Goal: Task Accomplishment & Management: Manage account settings

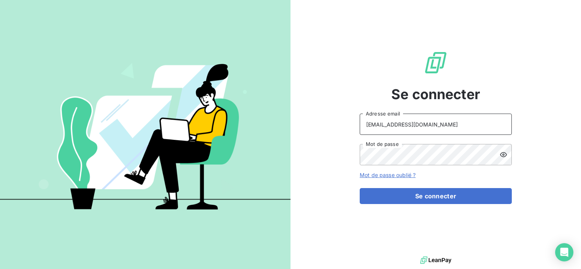
click at [460, 122] on input "[EMAIL_ADDRESS][DOMAIN_NAME]" at bounding box center [436, 124] width 152 height 21
click at [504, 157] on icon at bounding box center [504, 155] width 8 height 8
click at [298, 158] on div "Se connecter [EMAIL_ADDRESS][DOMAIN_NAME] Adresse email Mot de passe Mot de pas…" at bounding box center [435, 127] width 290 height 255
click at [457, 118] on input "[EMAIL_ADDRESS][DOMAIN_NAME]" at bounding box center [436, 124] width 152 height 21
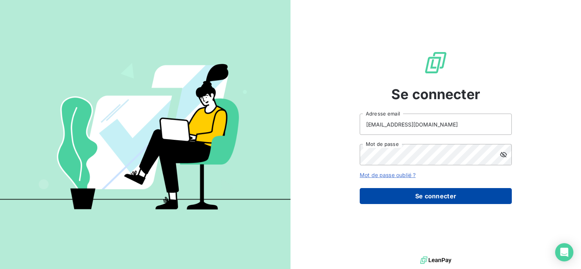
click at [451, 196] on button "Se connecter" at bounding box center [436, 196] width 152 height 16
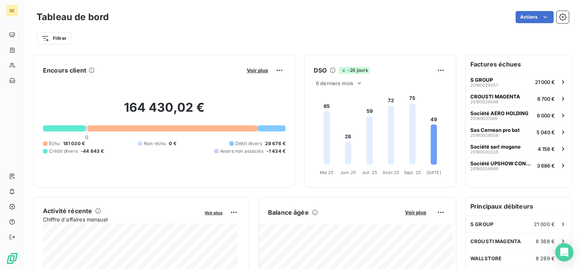
click at [563, 14] on div "Tableau de bord Actions Filtrer" at bounding box center [302, 25] width 557 height 50
click at [561, 14] on button "button" at bounding box center [563, 17] width 12 height 12
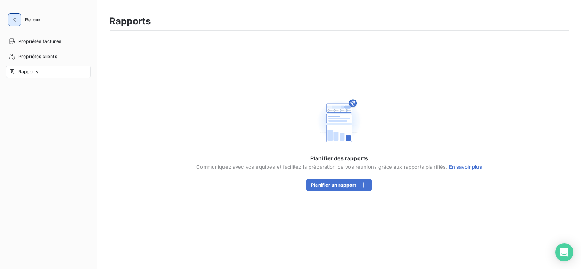
click at [16, 18] on icon "button" at bounding box center [15, 20] width 8 height 8
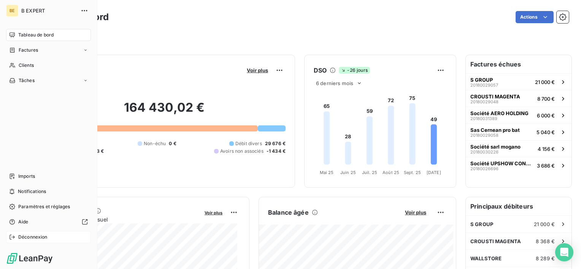
click at [32, 235] on span "Déconnexion" at bounding box center [32, 237] width 29 height 7
